Goal: Task Accomplishment & Management: Complete application form

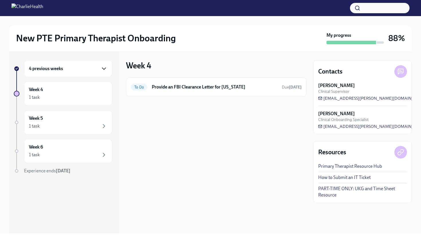
click at [106, 70] on icon "button" at bounding box center [104, 68] width 7 height 7
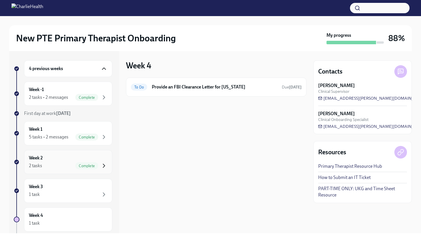
click at [101, 165] on icon "button" at bounding box center [104, 165] width 7 height 7
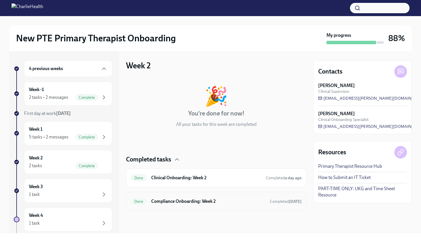
click at [241, 206] on div "Done Compliance Onboarding: Week 2 Completed [DATE]" at bounding box center [216, 201] width 181 height 19
click at [226, 201] on h6 "Compliance Onboarding: Week 2" at bounding box center [208, 201] width 114 height 6
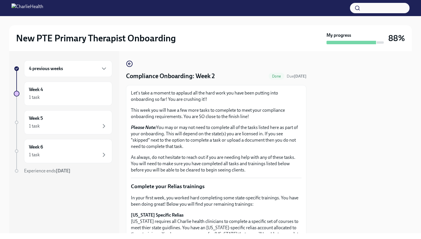
click at [333, 153] on div at bounding box center [363, 142] width 99 height 182
click at [312, 175] on div "4 previous weeks Week 4 1 task Week 5 1 task Week 6 1 task Experience ends [DAT…" at bounding box center [210, 142] width 403 height 182
click at [104, 69] on icon "button" at bounding box center [104, 68] width 7 height 7
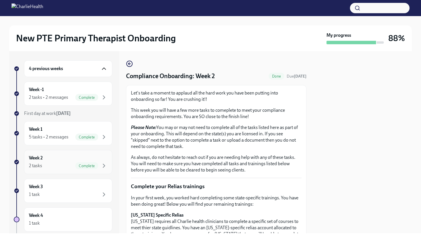
click at [73, 155] on div "Week 2 2 tasks Complete" at bounding box center [68, 162] width 79 height 14
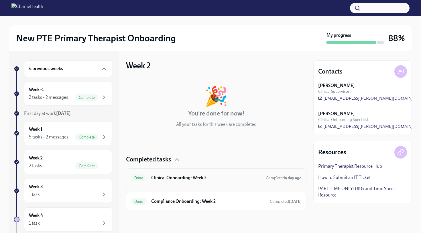
click at [226, 179] on h6 "Clinical Onboarding: Week 2" at bounding box center [206, 177] width 110 height 6
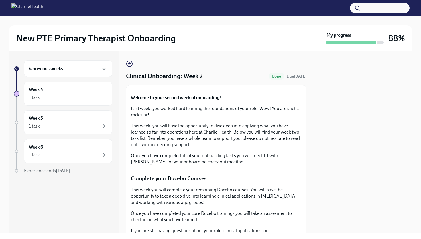
click at [326, 169] on div at bounding box center [363, 142] width 99 height 182
click at [301, 148] on p "This week, you will have the opportunity to dive deep into applying what you ha…" at bounding box center [216, 134] width 171 height 25
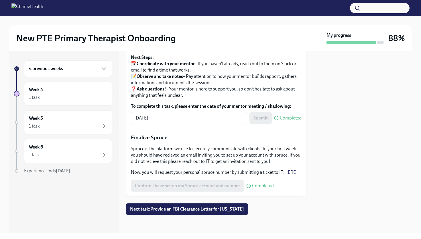
scroll to position [619, 0]
click at [215, 124] on div "[DATE] x ​" at bounding box center [189, 118] width 116 height 13
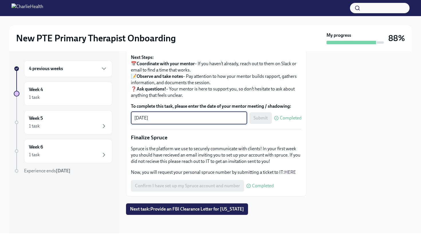
click at [148, 121] on textarea "[DATE]" at bounding box center [189, 117] width 110 height 7
type textarea "[DATE]"
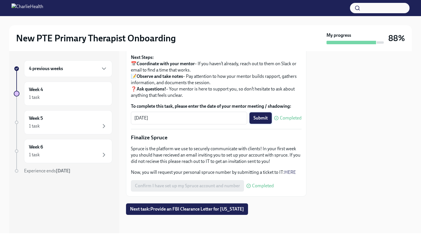
click at [265, 121] on span "Submit" at bounding box center [261, 118] width 14 height 6
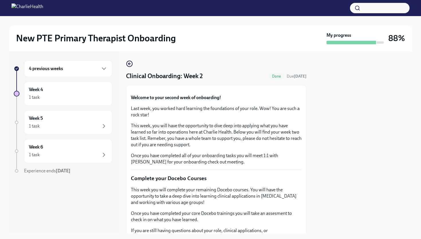
click at [330, 179] on div at bounding box center [363, 142] width 99 height 182
click at [296, 165] on div "Welcome to your second week of onboarding! Last week, you worked hard learning …" at bounding box center [216, 129] width 171 height 71
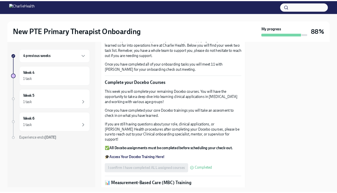
scroll to position [80, 0]
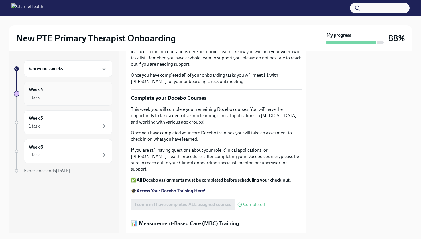
click at [52, 102] on div "Week 4 1 task" at bounding box center [68, 93] width 88 height 24
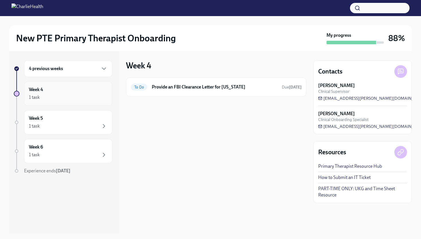
click at [92, 93] on div "Week 4 1 task" at bounding box center [68, 93] width 79 height 14
click at [105, 69] on icon "button" at bounding box center [104, 68] width 7 height 7
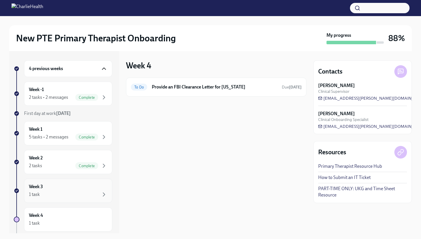
click at [80, 185] on div "Week 3 1 task" at bounding box center [68, 190] width 79 height 14
click at [336, 126] on span "[EMAIL_ADDRESS][PERSON_NAME][DOMAIN_NAME]" at bounding box center [374, 126] width 110 height 6
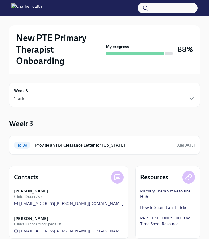
click at [103, 92] on div "Week 3 1 task" at bounding box center [104, 94] width 181 height 14
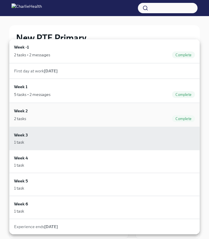
click at [48, 117] on div "2 tasks Complete" at bounding box center [104, 118] width 181 height 7
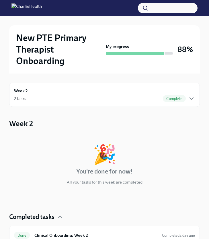
click at [123, 100] on div "2 tasks Complete" at bounding box center [104, 98] width 181 height 7
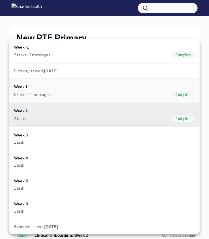
click at [149, 90] on div "Week 1 5 tasks • 2 messages Complete" at bounding box center [104, 90] width 181 height 14
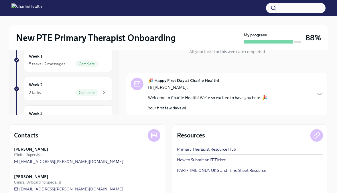
scroll to position [82, 0]
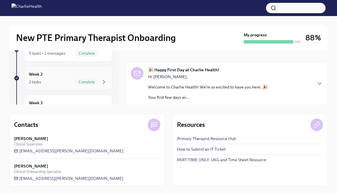
click at [99, 80] on div "Complete" at bounding box center [91, 82] width 32 height 7
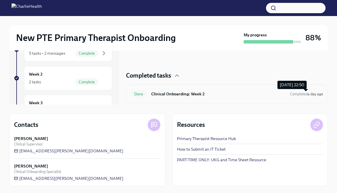
click at [307, 95] on span "Completed a day ago" at bounding box center [306, 94] width 33 height 4
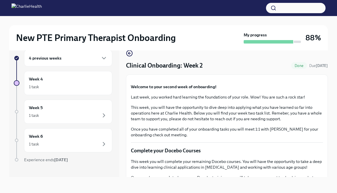
click at [335, 106] on div "New PTE Primary Therapist Onboarding My progress 88% 4 previous weeks Week 4 1 …" at bounding box center [168, 99] width 337 height 187
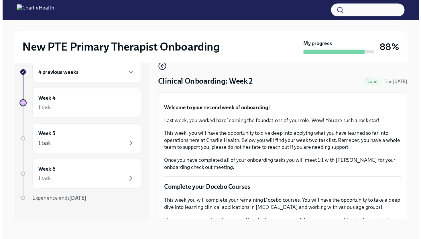
scroll to position [0, 0]
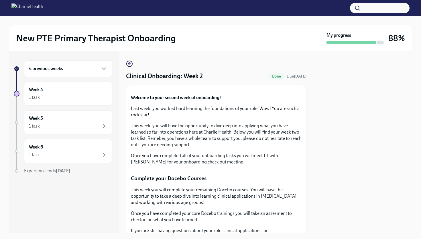
click at [377, 201] on div at bounding box center [363, 142] width 99 height 182
click at [287, 148] on p "This week, you will have the opportunity to dive deep into applying what you ha…" at bounding box center [216, 134] width 171 height 25
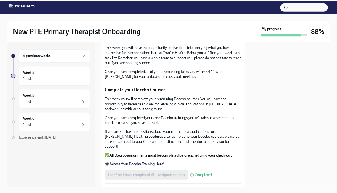
scroll to position [69, 0]
